Goal: Task Accomplishment & Management: Complete application form

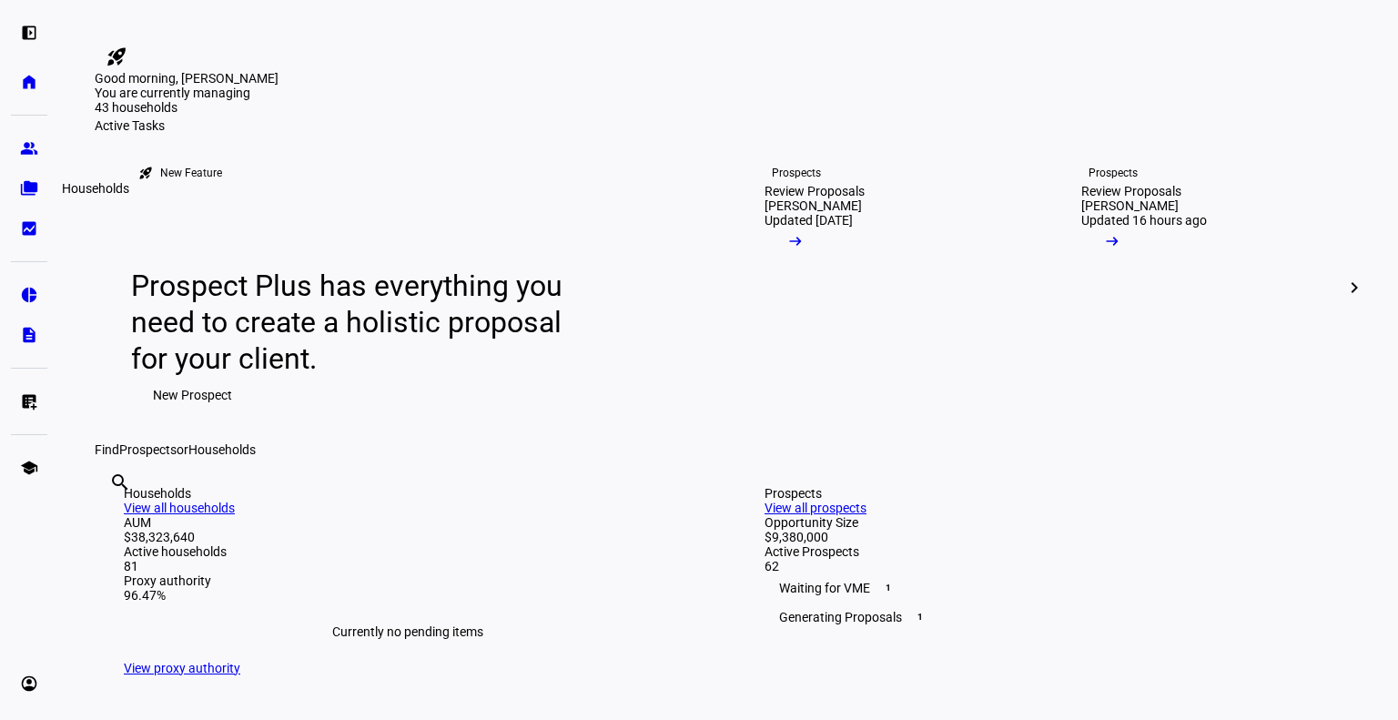
click at [15, 185] on link "folder_copy Households" at bounding box center [29, 188] width 36 height 36
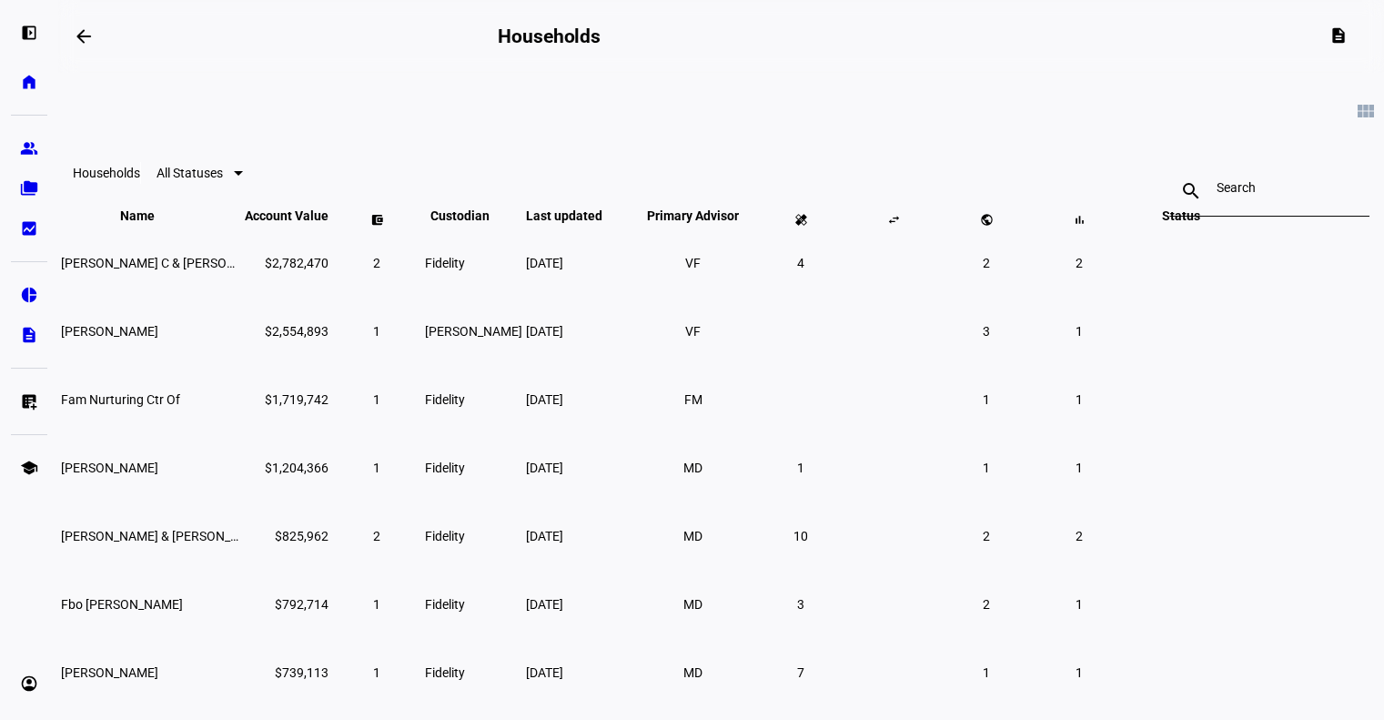
click at [4, 134] on div "left_panel_open home Home Advisors group Prospects folder_copy Households bid_l…" at bounding box center [29, 360] width 58 height 720
click at [21, 156] on eth-mat-symbol "group" at bounding box center [29, 148] width 18 height 18
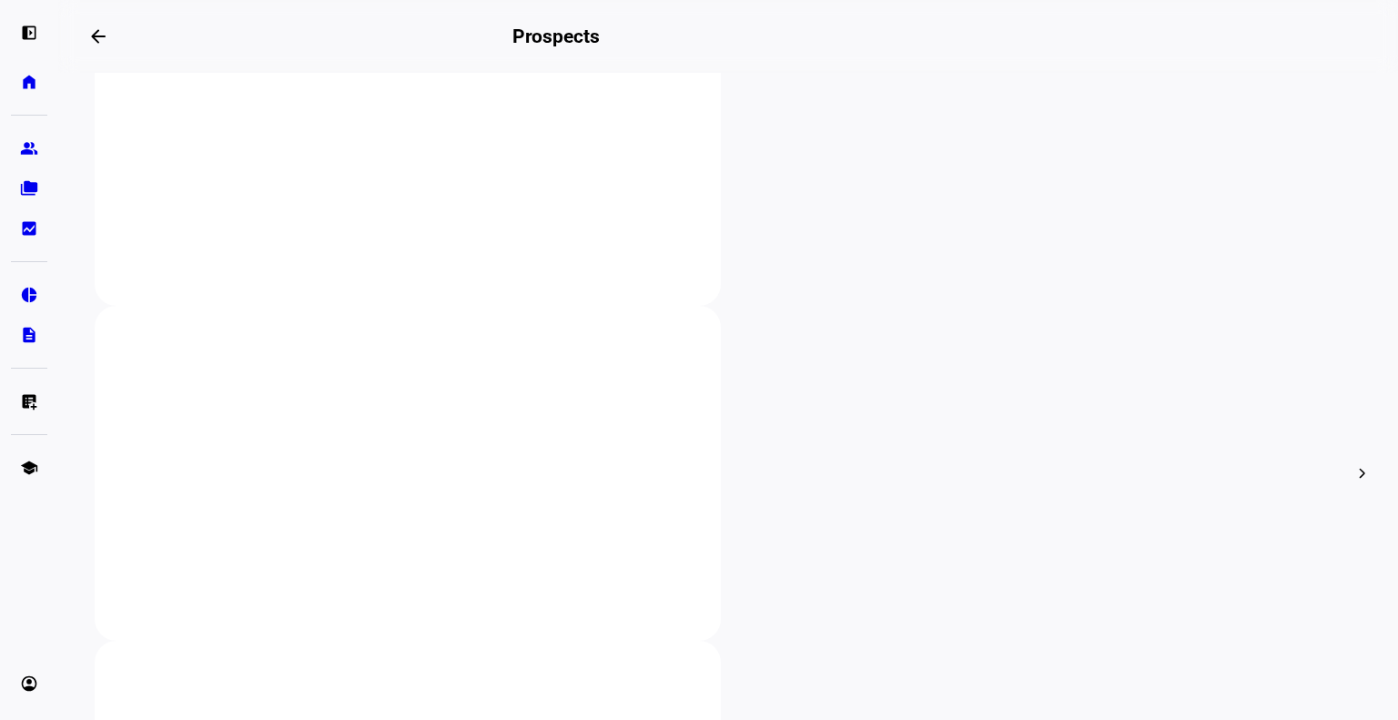
scroll to position [411, 0]
click at [34, 196] on eth-mat-symbol "folder_copy" at bounding box center [29, 188] width 18 height 18
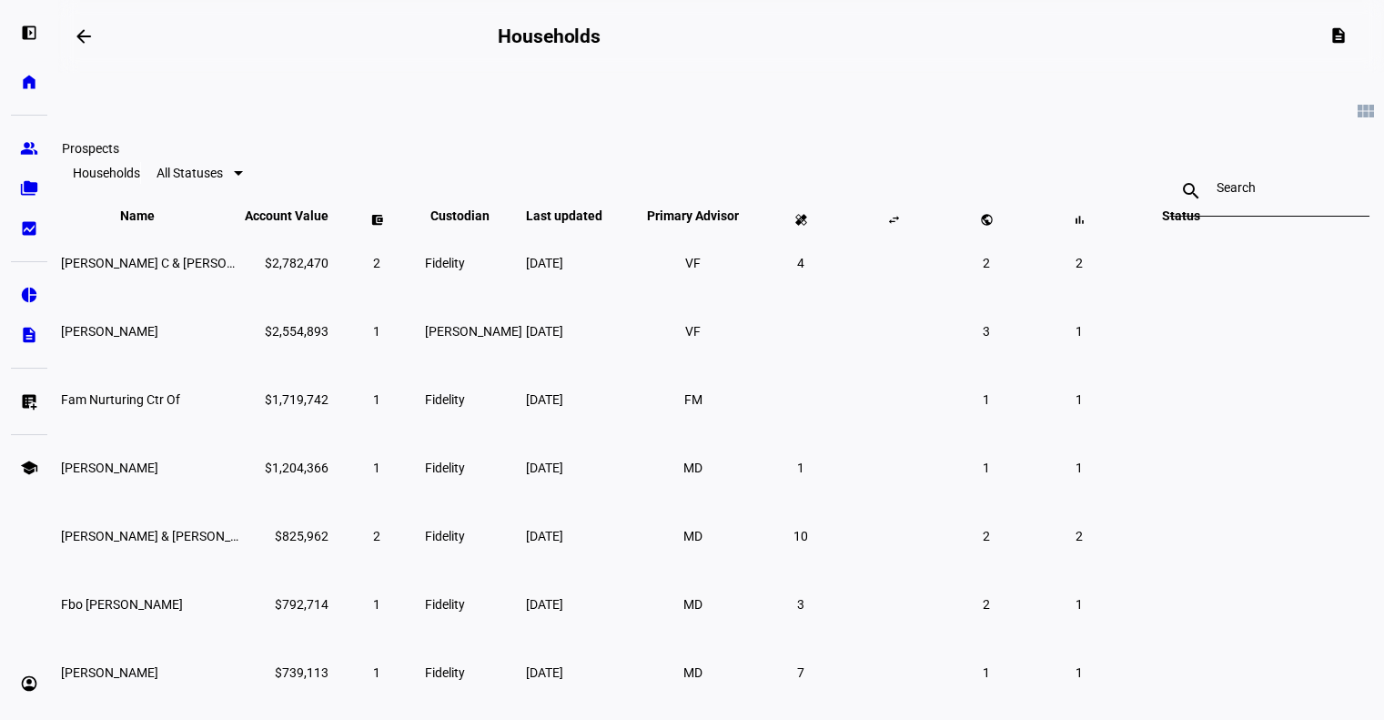
click at [42, 150] on link "group Prospects" at bounding box center [29, 148] width 36 height 36
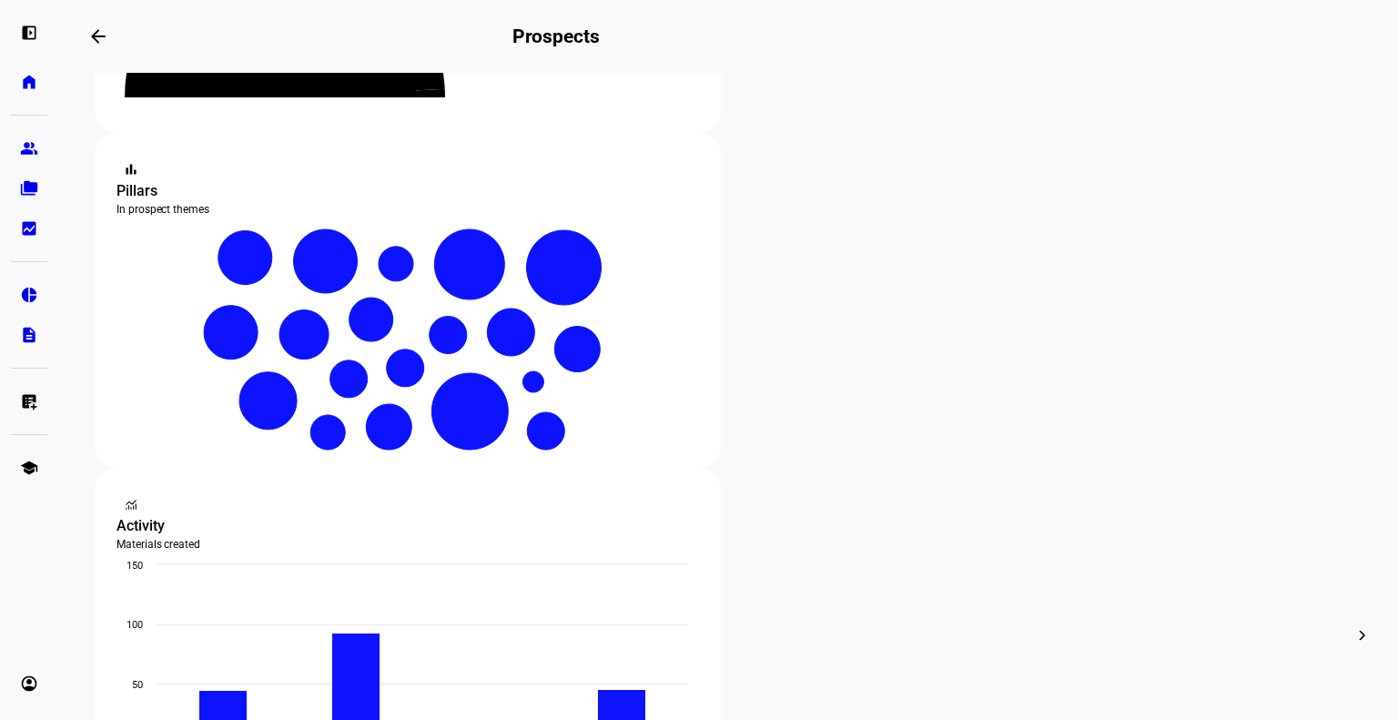
scroll to position [298, 0]
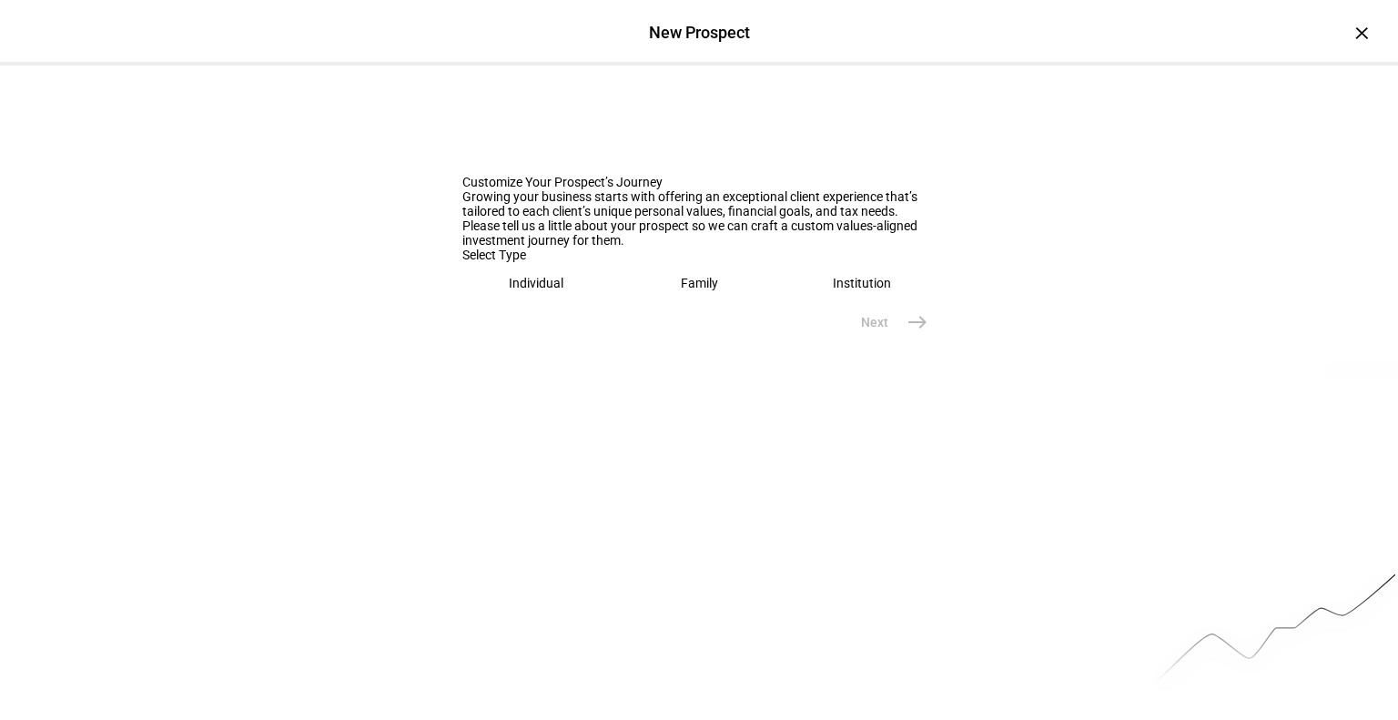
click at [462, 304] on eth-mega-radio-button "Individual" at bounding box center [536, 283] width 148 height 42
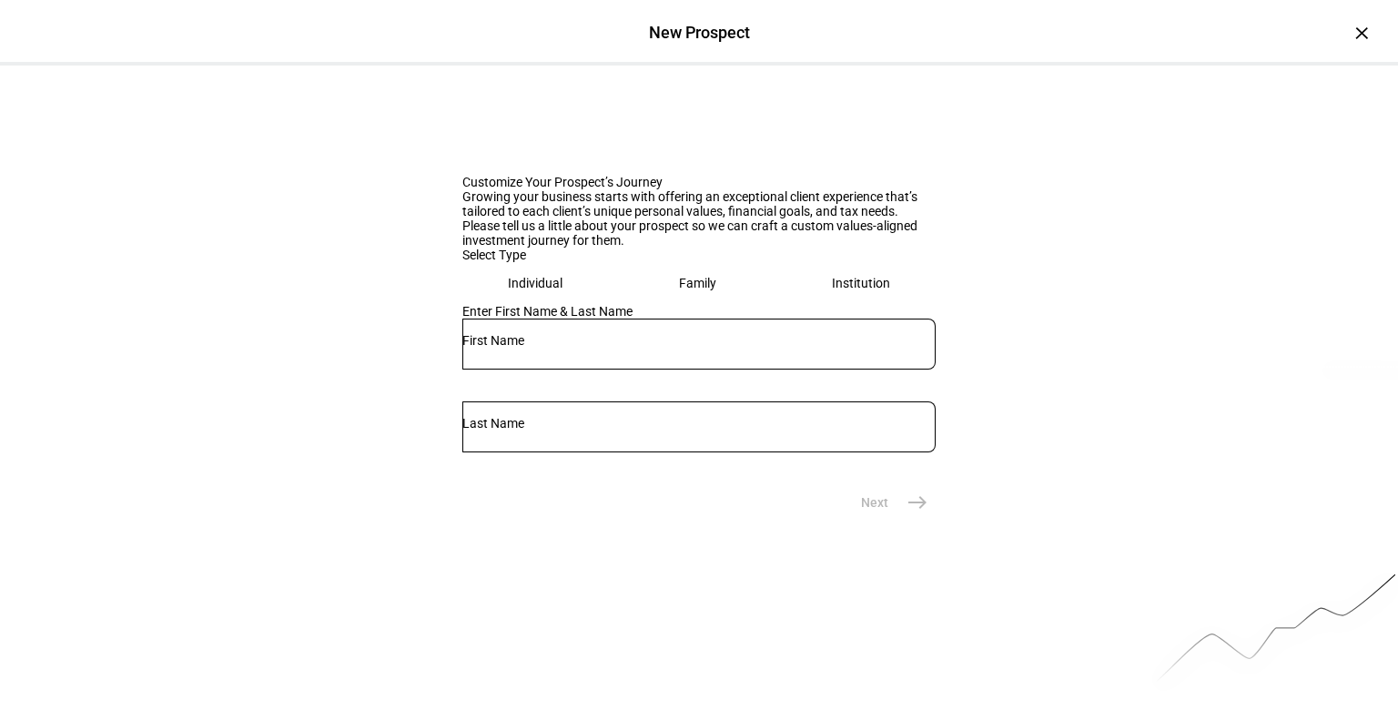
click at [552, 348] on input "text" at bounding box center [698, 340] width 473 height 15
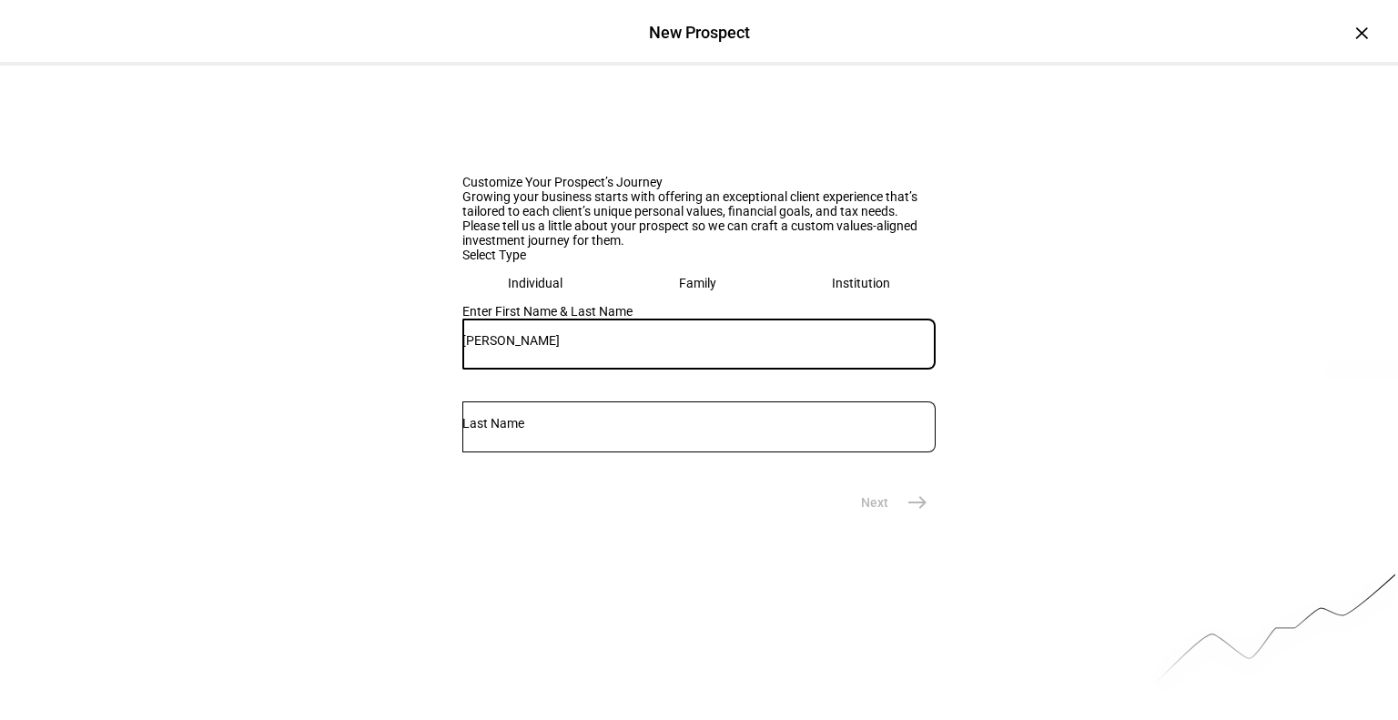
type input "[PERSON_NAME]"
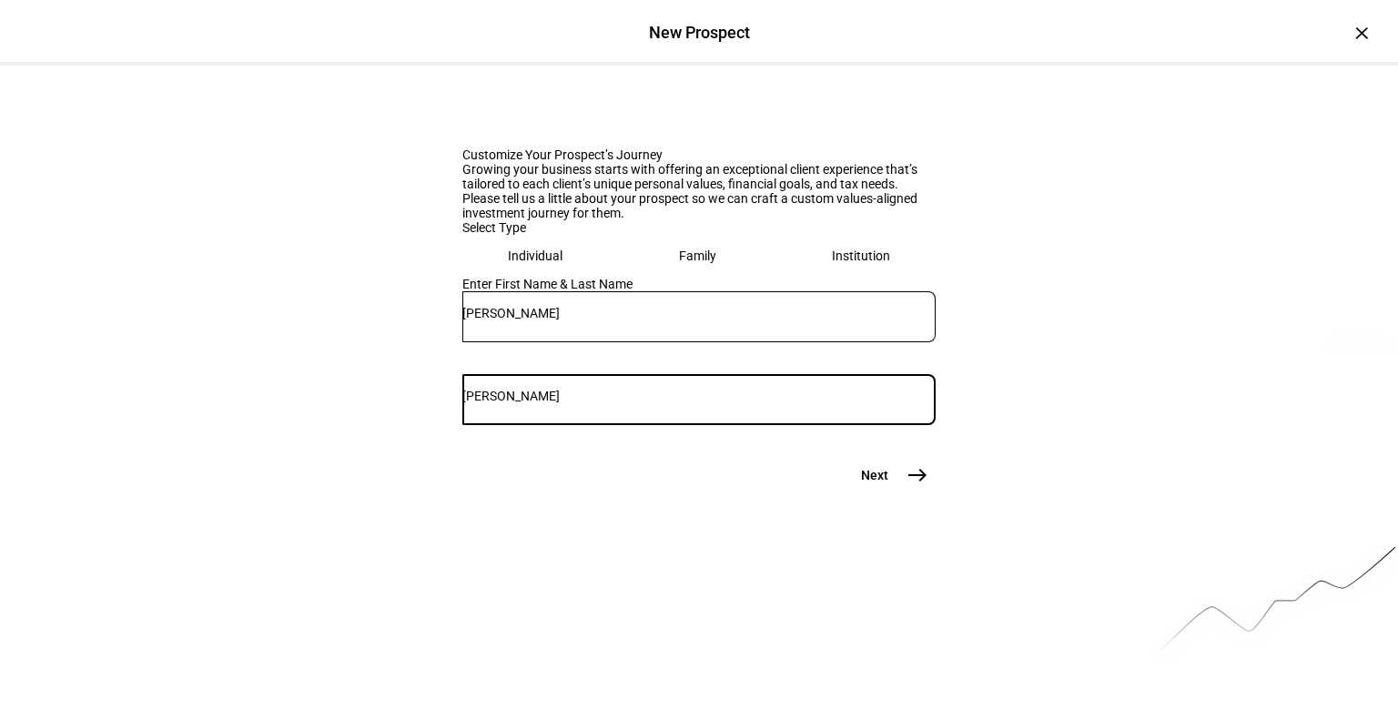
scroll to position [28, 0]
type input "[PERSON_NAME]"
click at [907, 485] on mat-icon "east" at bounding box center [918, 474] width 22 height 22
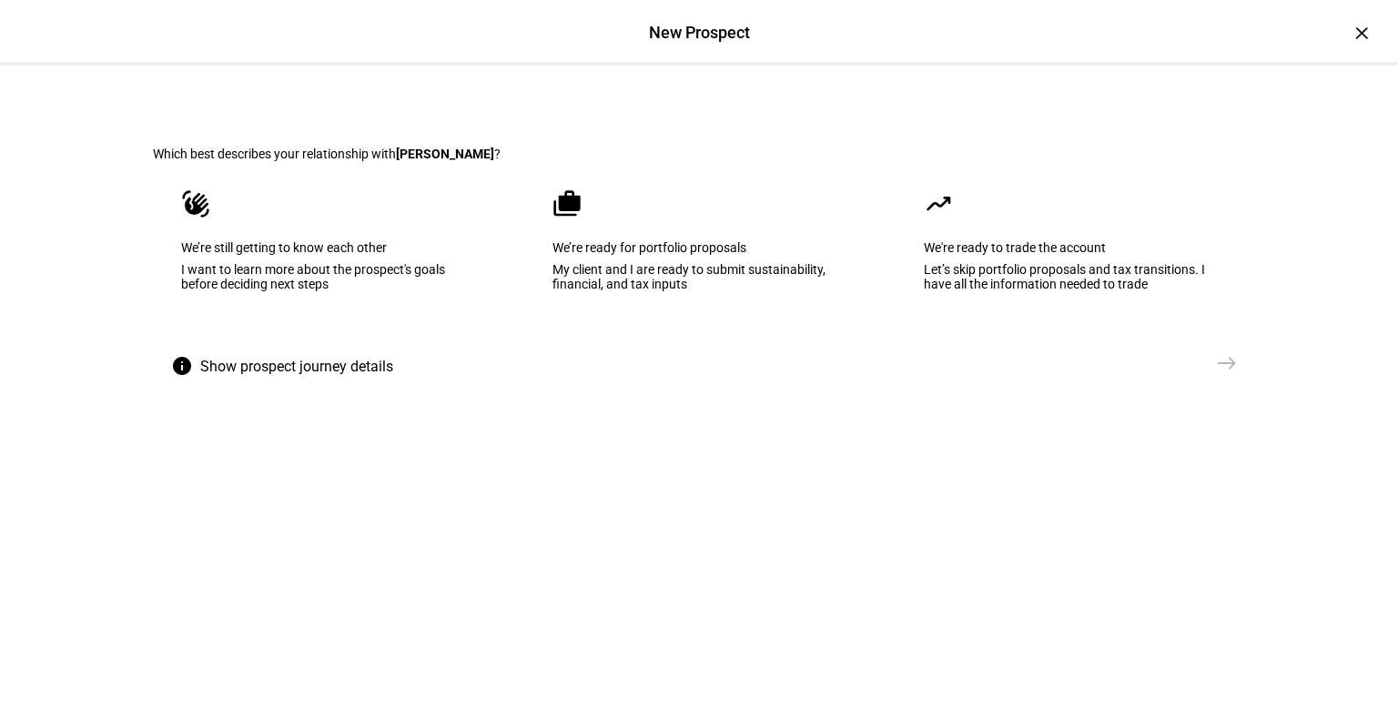
click at [345, 345] on eth-mega-radio-button "waving_hand We’re still getting to know each other I want to learn more about t…" at bounding box center [328, 253] width 350 height 184
click at [1190, 372] on span "Send VME" at bounding box center [1169, 363] width 58 height 18
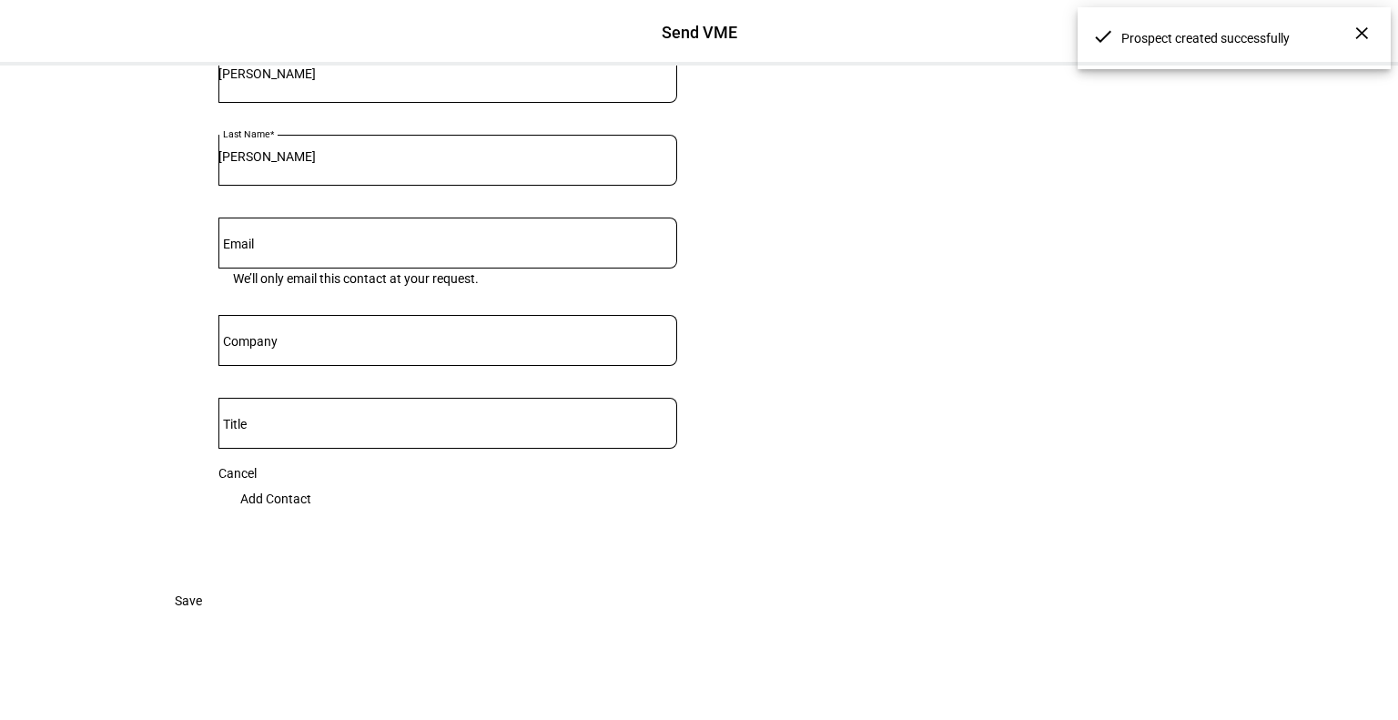
scroll to position [269, 0]
click at [350, 247] on input "Email" at bounding box center [447, 239] width 459 height 15
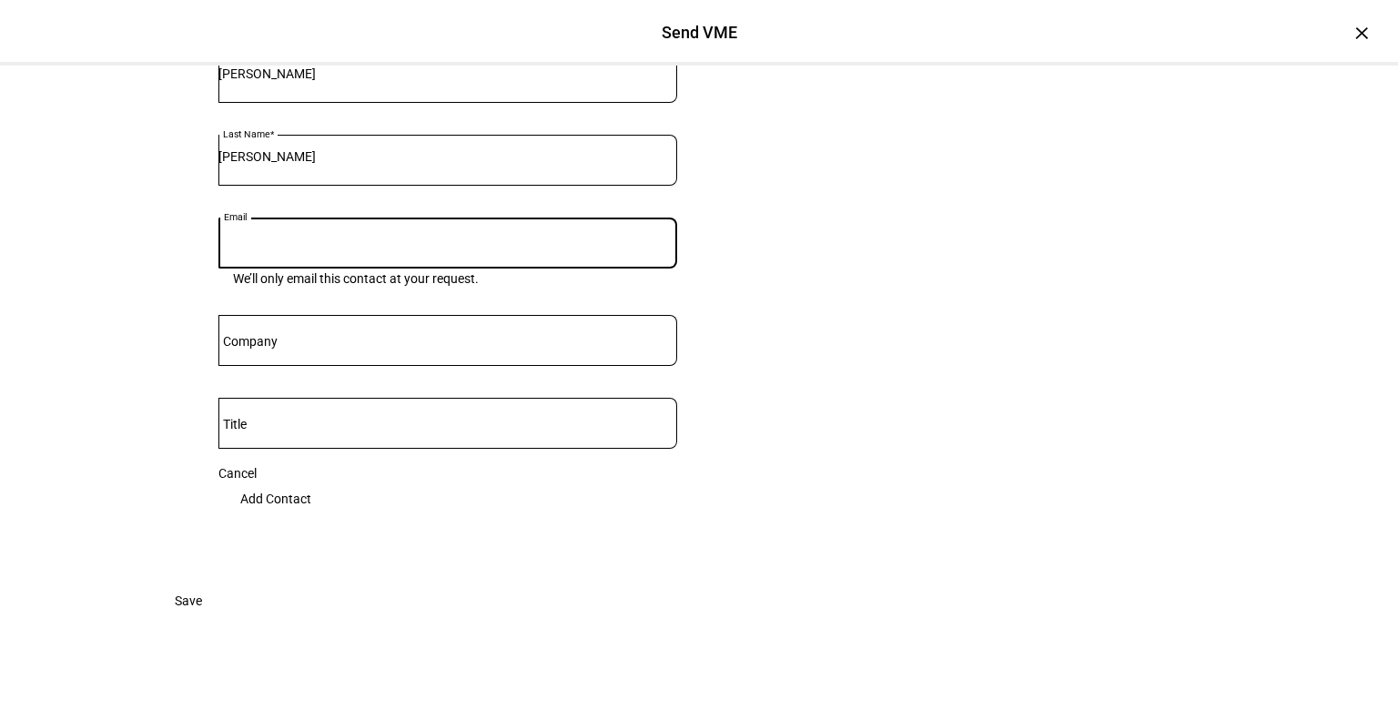
paste input "mailto:[EMAIL_ADDRESS][DOMAIN_NAME]"
click at [265, 247] on input "mailto:[EMAIL_ADDRESS][DOMAIN_NAME]" at bounding box center [447, 239] width 459 height 15
type input "[EMAIL_ADDRESS][DOMAIN_NAME]"
click at [539, 445] on div at bounding box center [447, 423] width 459 height 51
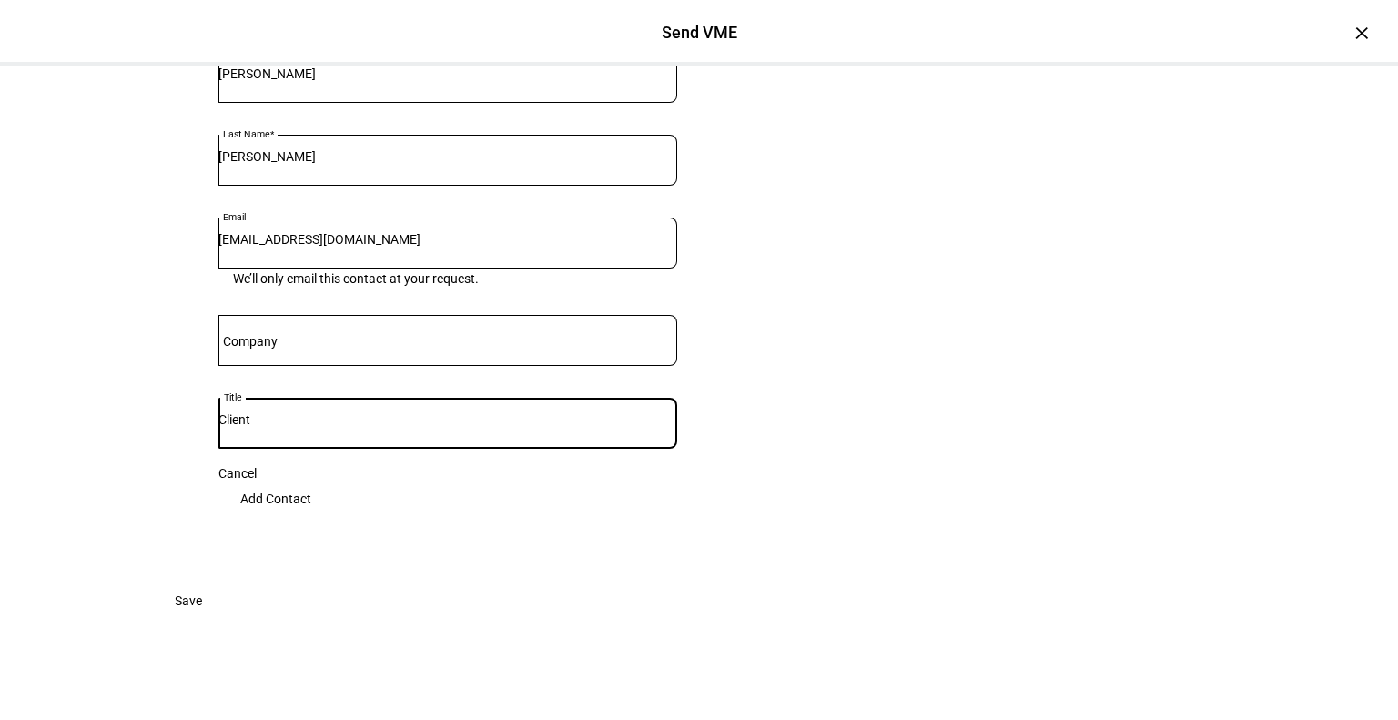
type input "Client"
click at [311, 489] on span "Add Contact" at bounding box center [275, 499] width 71 height 36
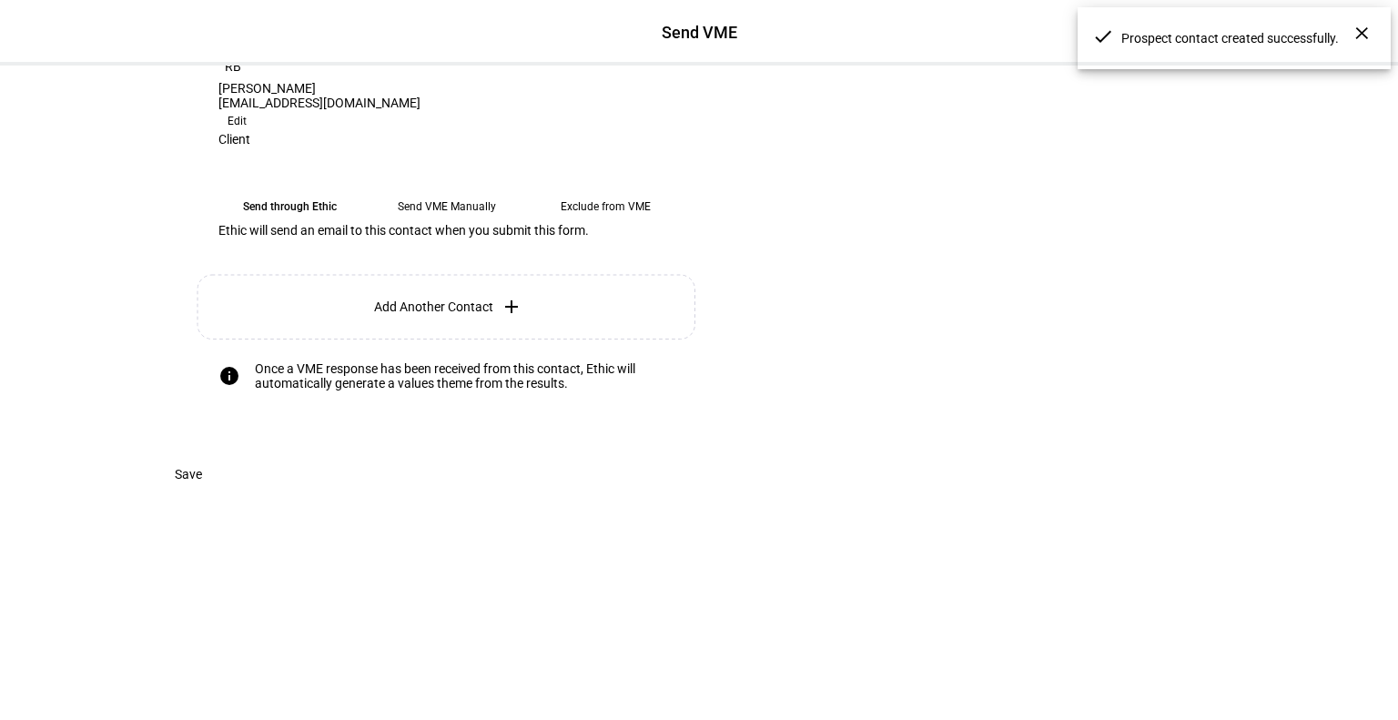
scroll to position [184, 0]
click at [480, 223] on eth-mega-radio-button "Send VME Manually" at bounding box center [447, 206] width 144 height 33
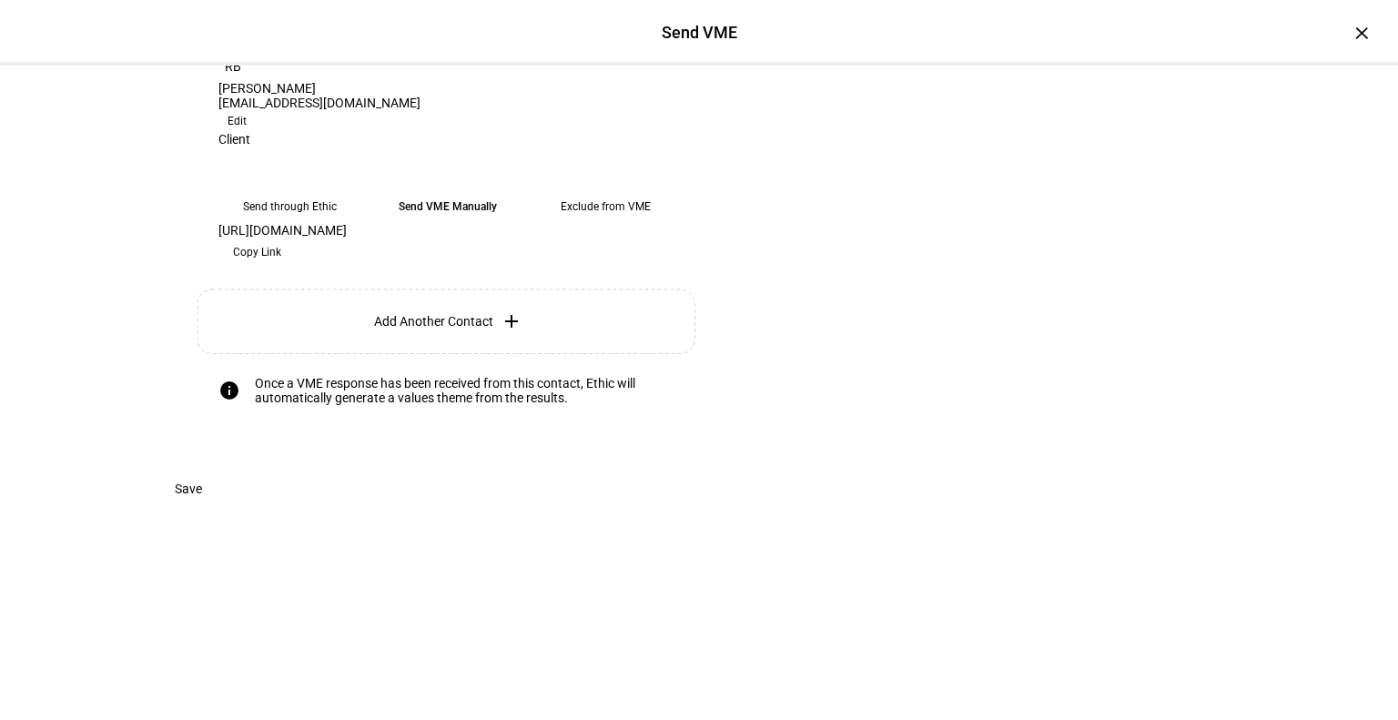
click at [281, 267] on span "Copy Link" at bounding box center [257, 252] width 48 height 29
click at [202, 507] on span "Save" at bounding box center [188, 489] width 27 height 36
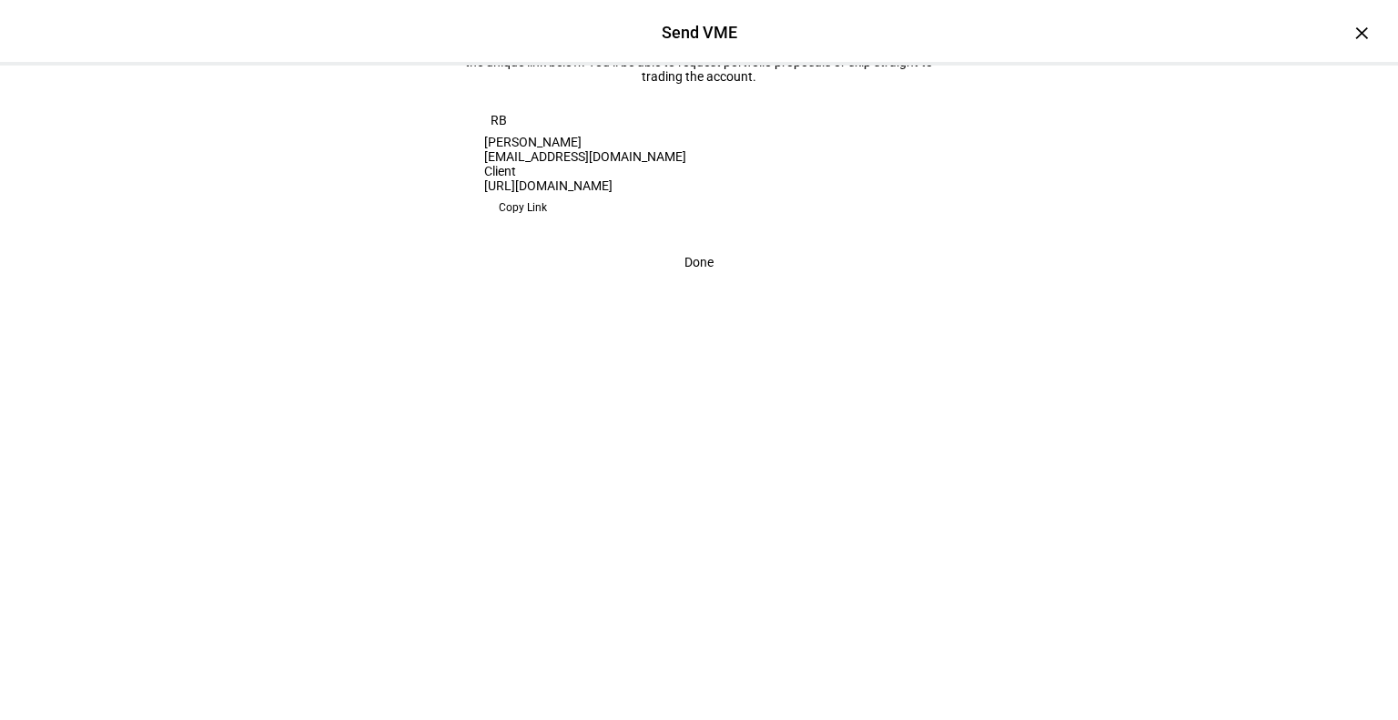
click at [705, 244] on div "VME Invite Created You opted to manually send [PERSON_NAME] the Values Mapping …" at bounding box center [698, 134] width 473 height 218
click at [684, 280] on span "Done" at bounding box center [698, 262] width 29 height 36
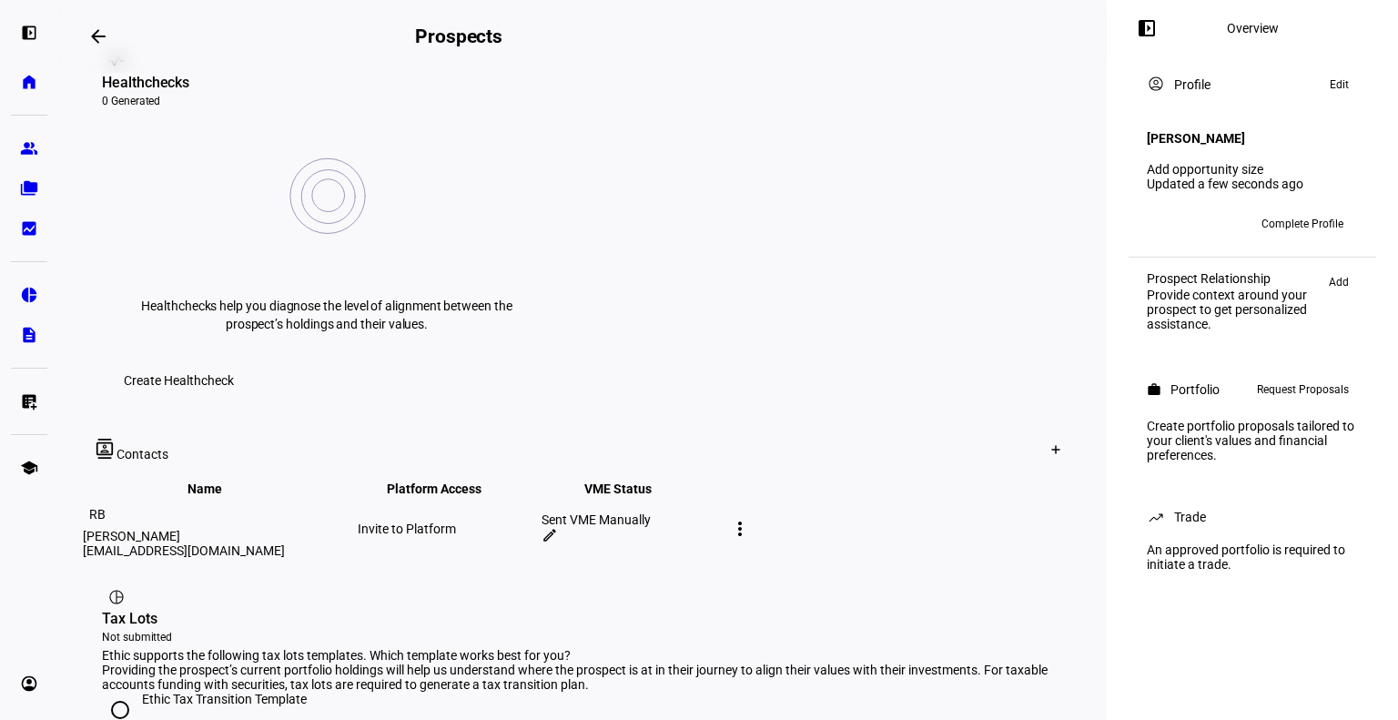
scroll to position [964, 0]
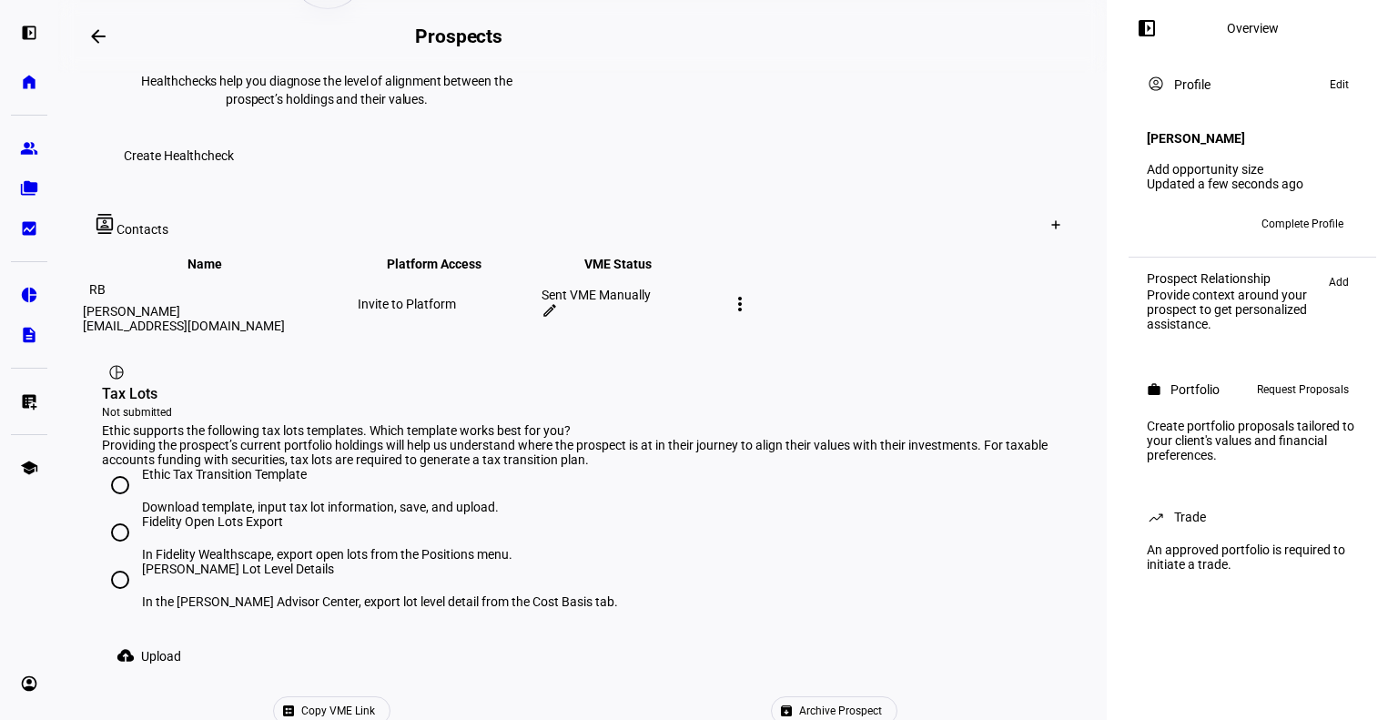
click at [375, 697] on span "Copy VME Link" at bounding box center [338, 710] width 74 height 27
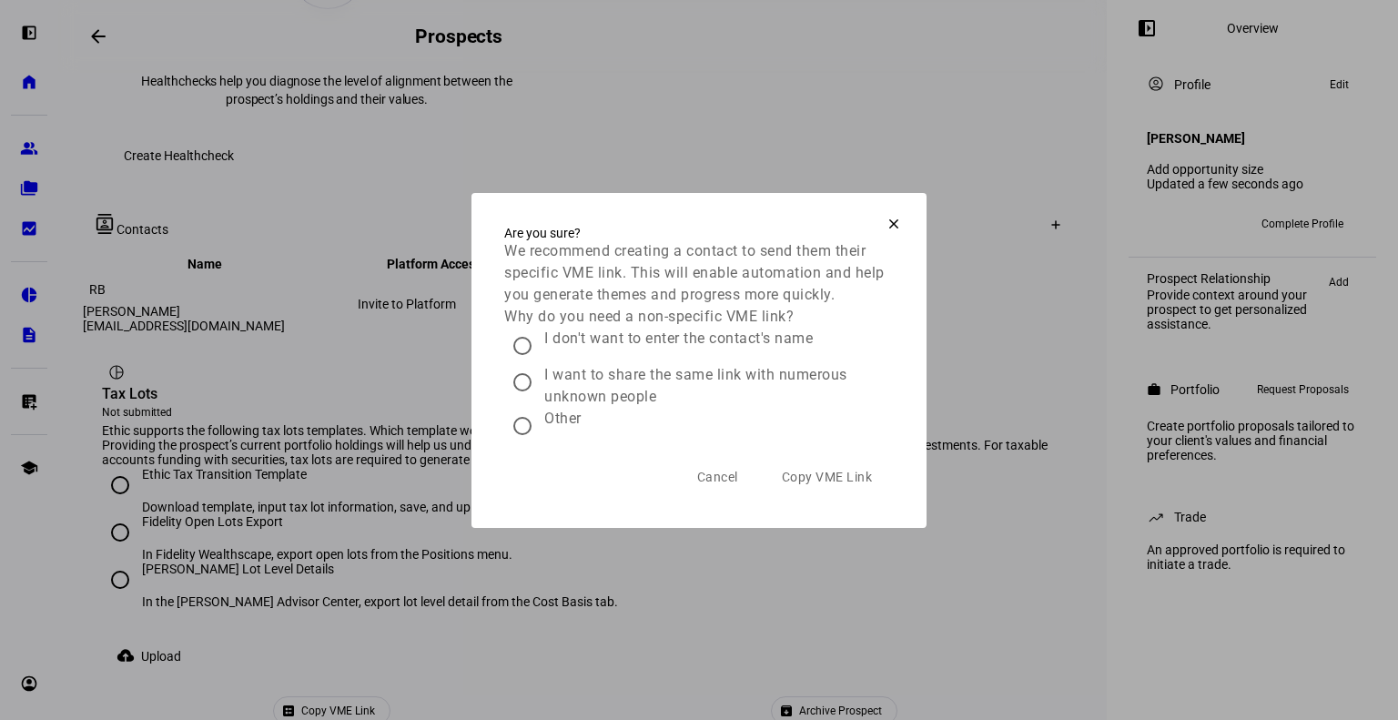
click at [710, 484] on span "Cancel" at bounding box center [717, 477] width 41 height 15
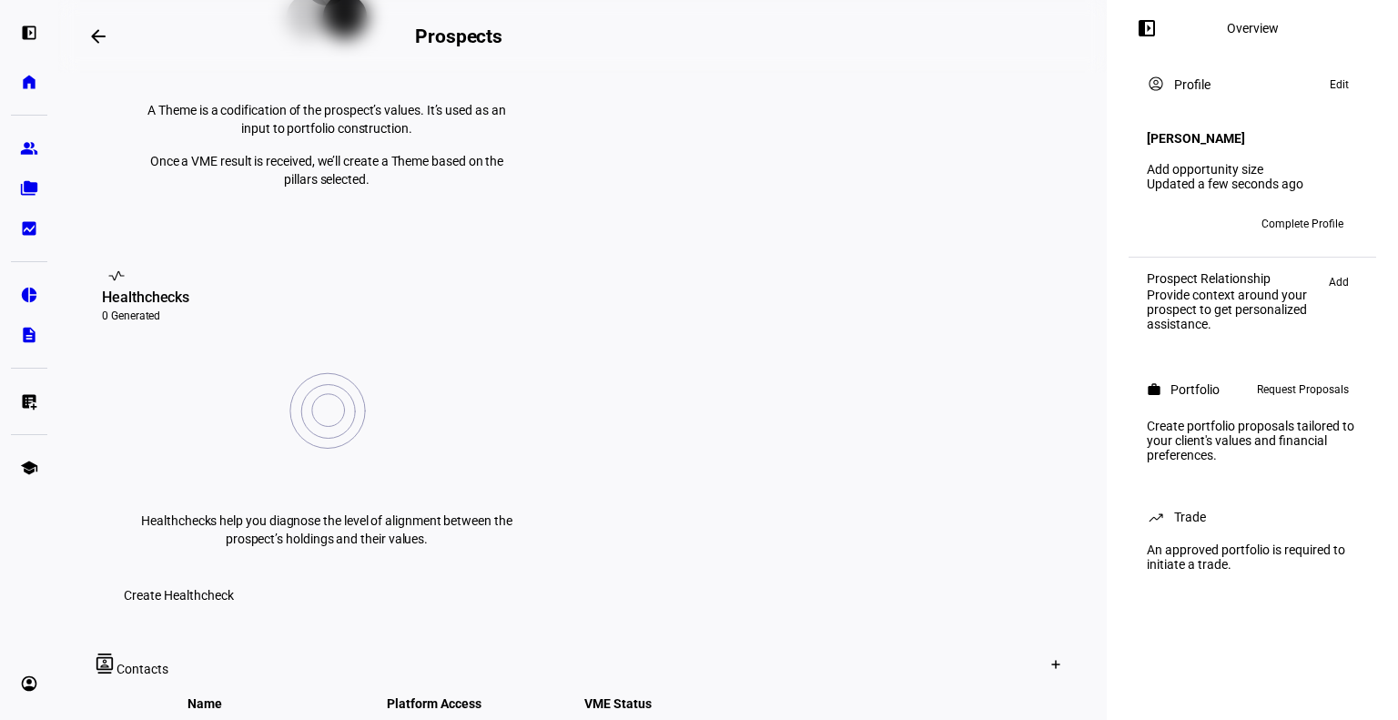
scroll to position [523, 0]
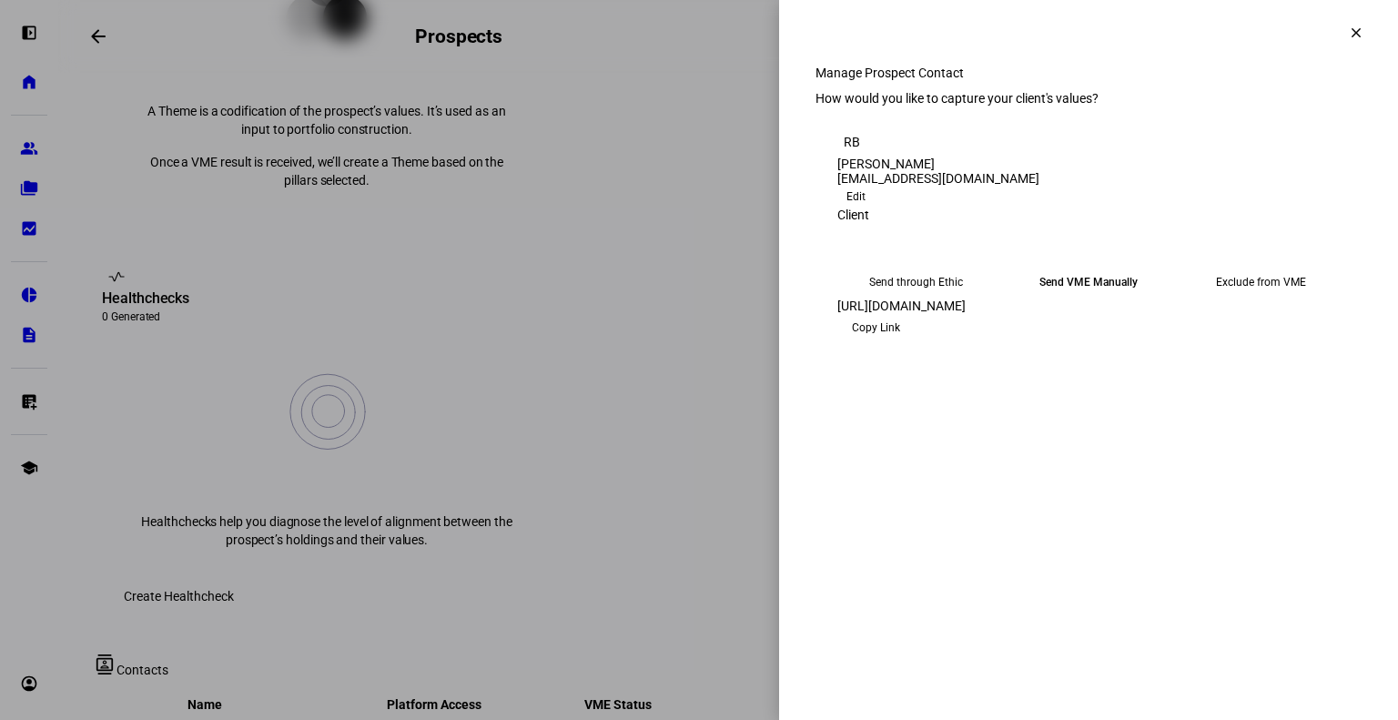
click at [900, 342] on span "Copy Link" at bounding box center [876, 327] width 48 height 29
